Goal: Information Seeking & Learning: Check status

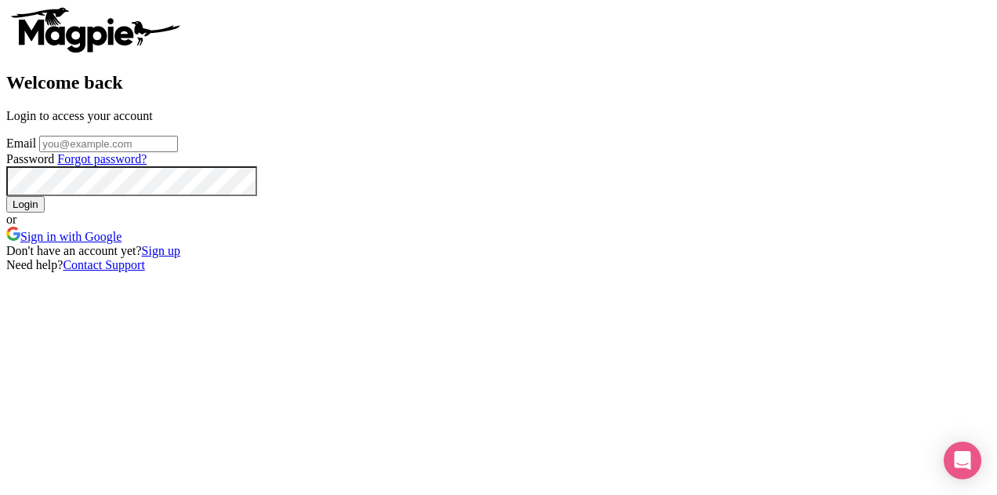
click at [502, 152] on div "Email" at bounding box center [498, 144] width 985 height 16
click at [178, 152] on input "Email" at bounding box center [108, 144] width 139 height 16
type input "Lee.Dunlap@intrepidtravel.com"
click at [6, 196] on input "Login" at bounding box center [25, 204] width 38 height 16
type input "Logging in..."
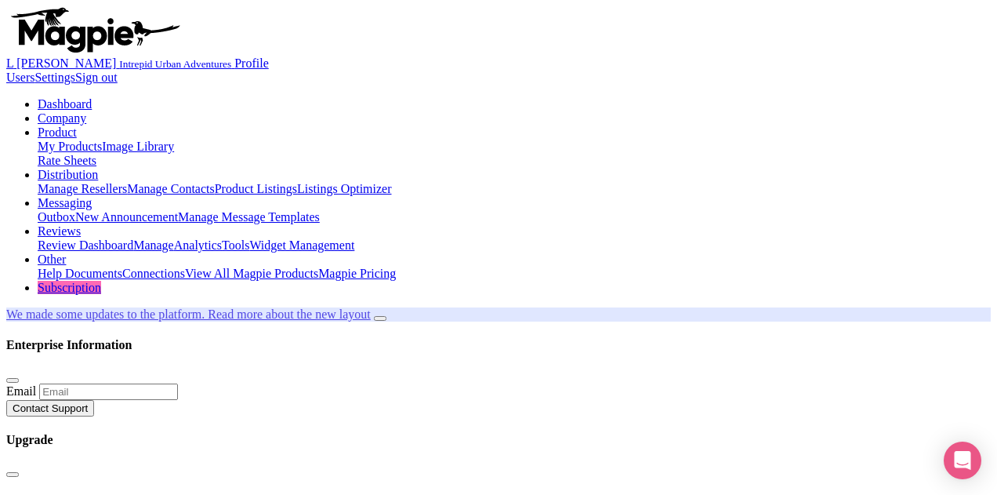
click at [222, 238] on link "Analytics" at bounding box center [198, 244] width 48 height 13
type input "[DATE]"
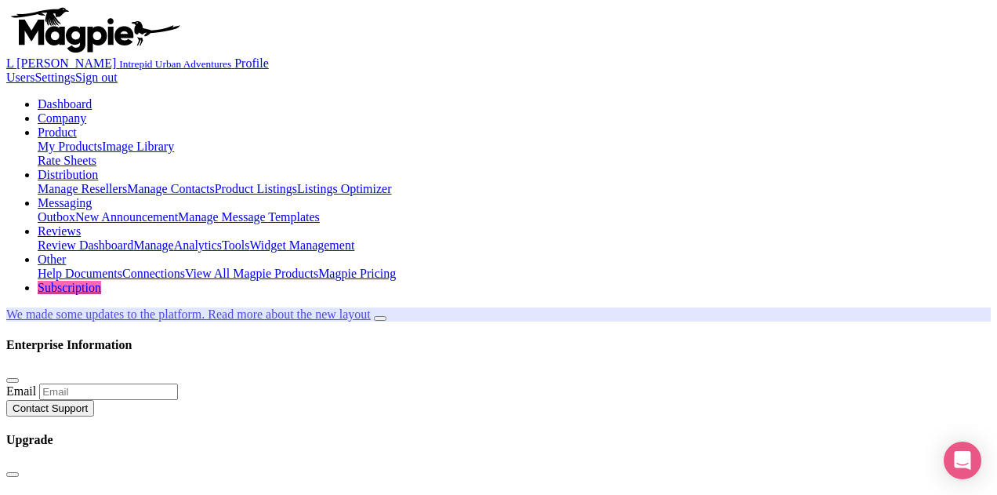
type input "[DATE]"
type input "sea"
